Goal: Transaction & Acquisition: Purchase product/service

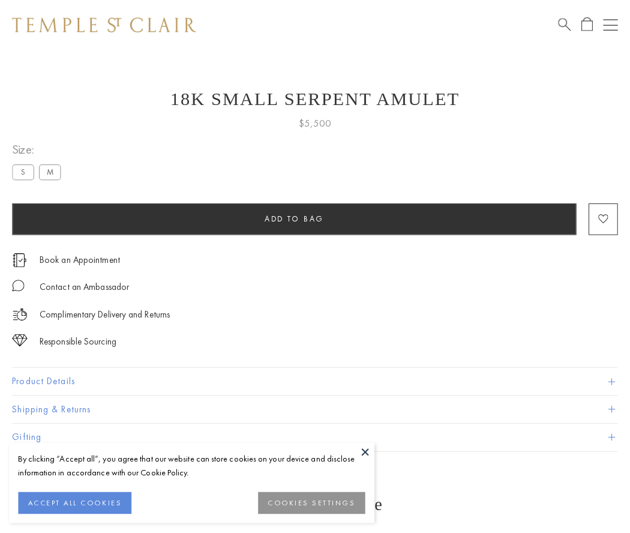
scroll to position [29, 0]
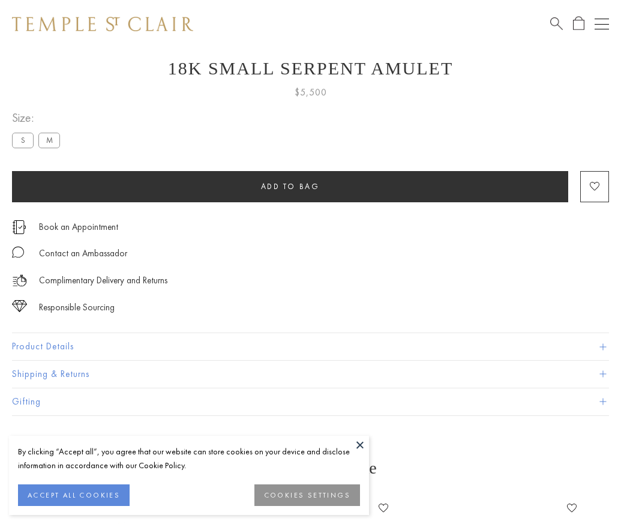
click at [290, 186] on span "Add to bag" at bounding box center [290, 186] width 59 height 10
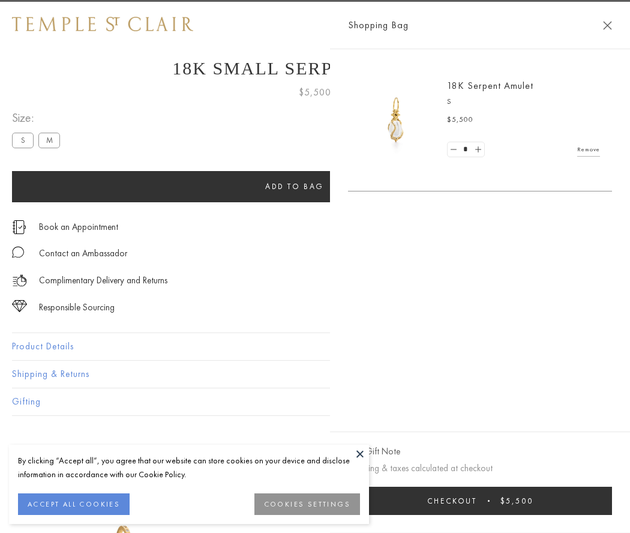
click at [490, 501] on span "submit" at bounding box center [489, 501] width 2 height 2
